Goal: Find specific page/section: Find specific page/section

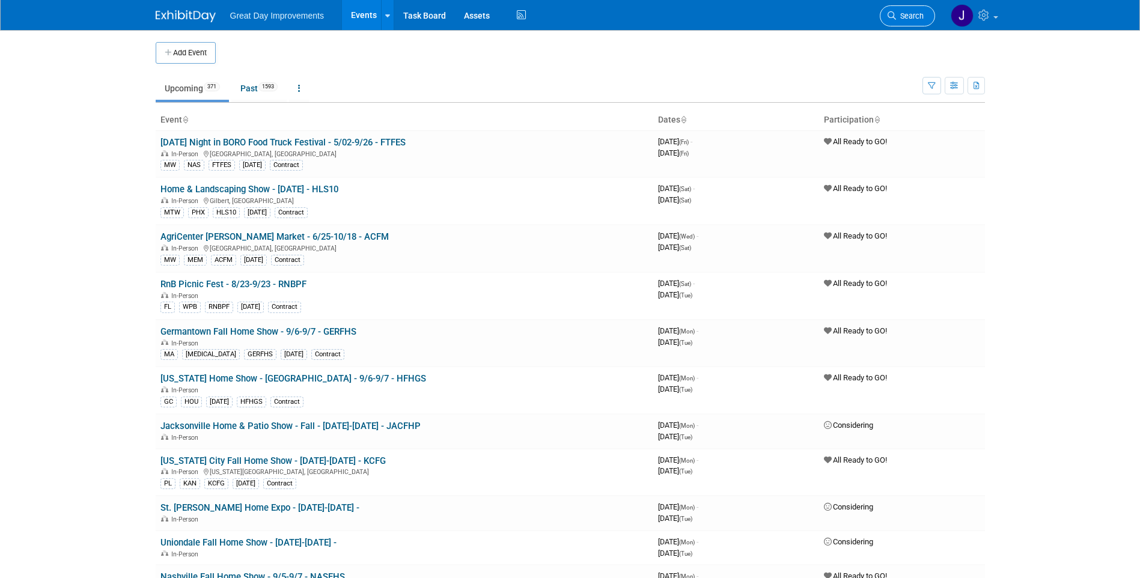
click at [911, 23] on link "Search" at bounding box center [907, 15] width 55 height 21
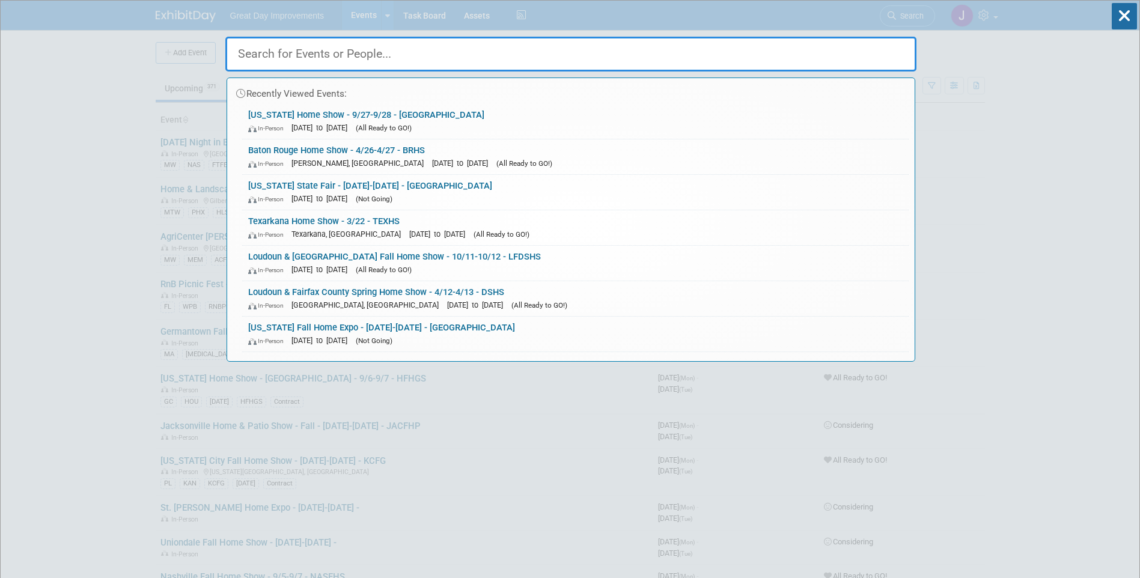
paste input "ALLFES"
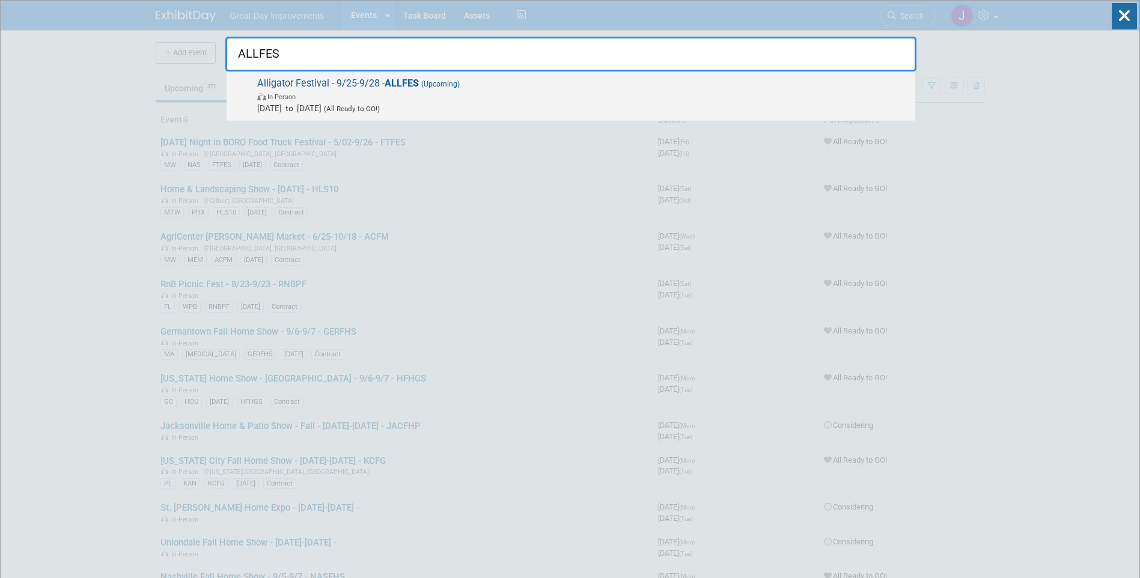
type input "ALLFES"
click at [436, 94] on span "In-Person" at bounding box center [583, 96] width 652 height 12
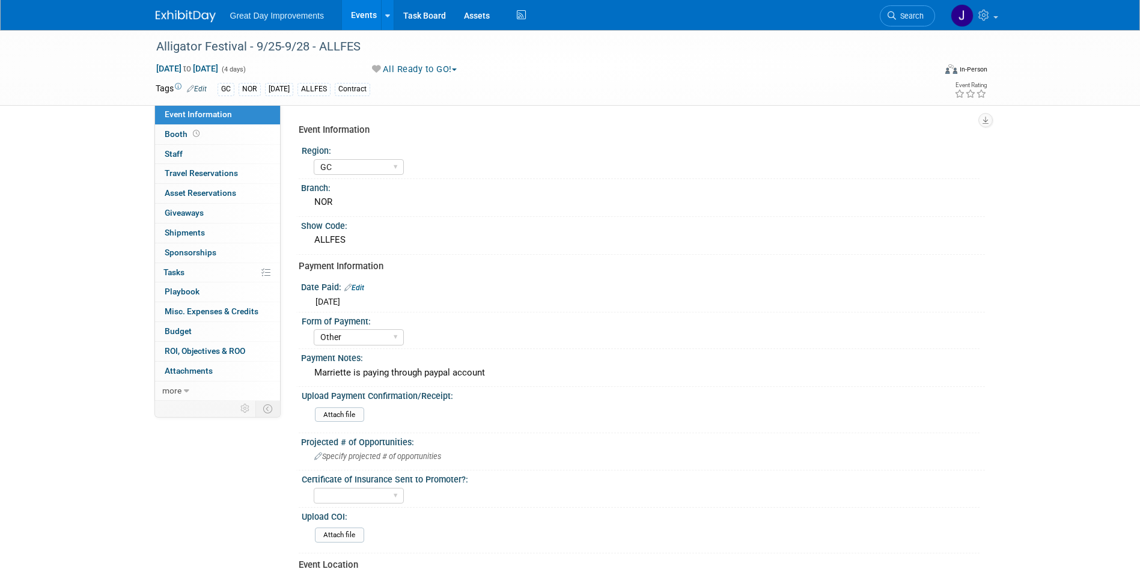
select select "GC"
select select "Other"
click at [178, 44] on div "Alligator Festival - 9/25-9/28 - ALLFES" at bounding box center [534, 47] width 765 height 22
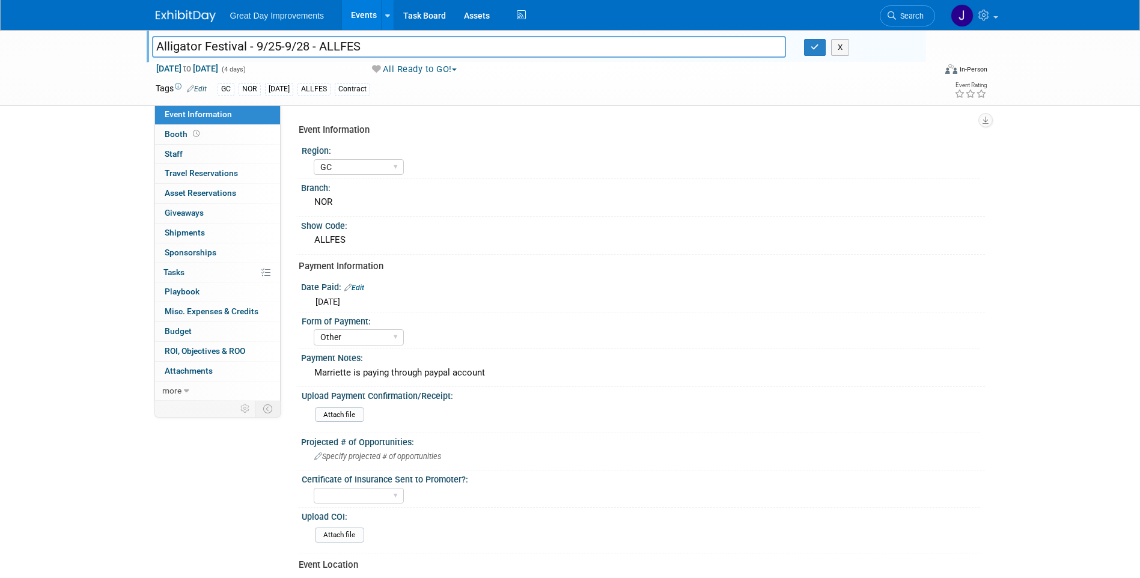
click at [212, 45] on input "Alligator Festival - 9/25-9/28 - ALLFES" at bounding box center [469, 46] width 635 height 21
